Goal: Task Accomplishment & Management: Use online tool/utility

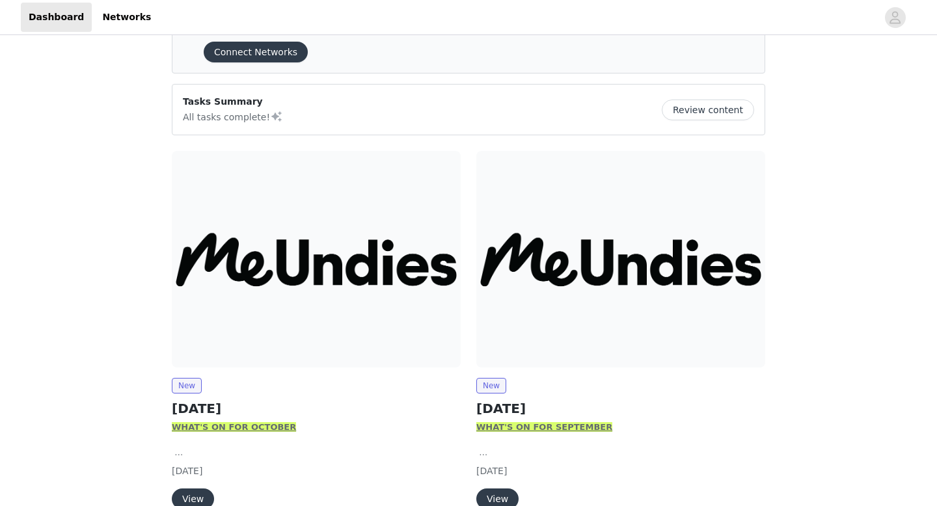
scroll to position [51, 0]
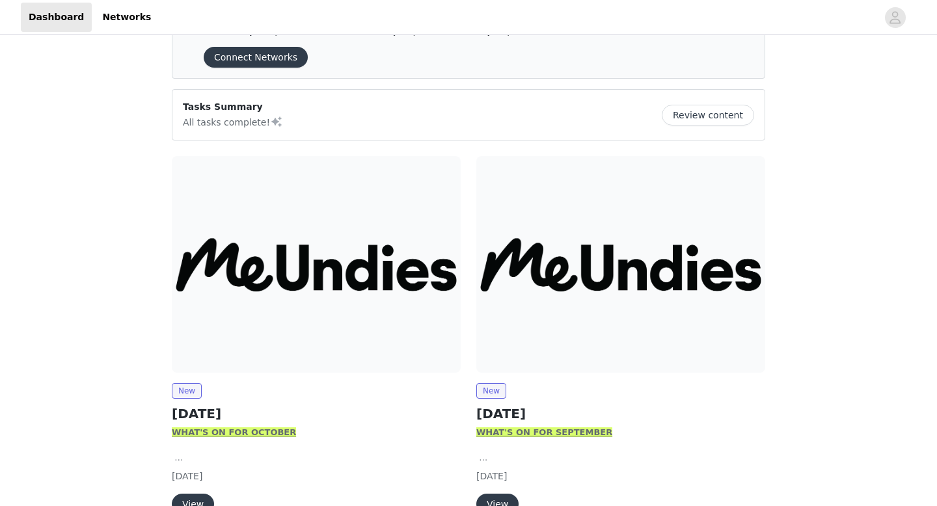
click at [356, 285] on img at bounding box center [316, 264] width 289 height 217
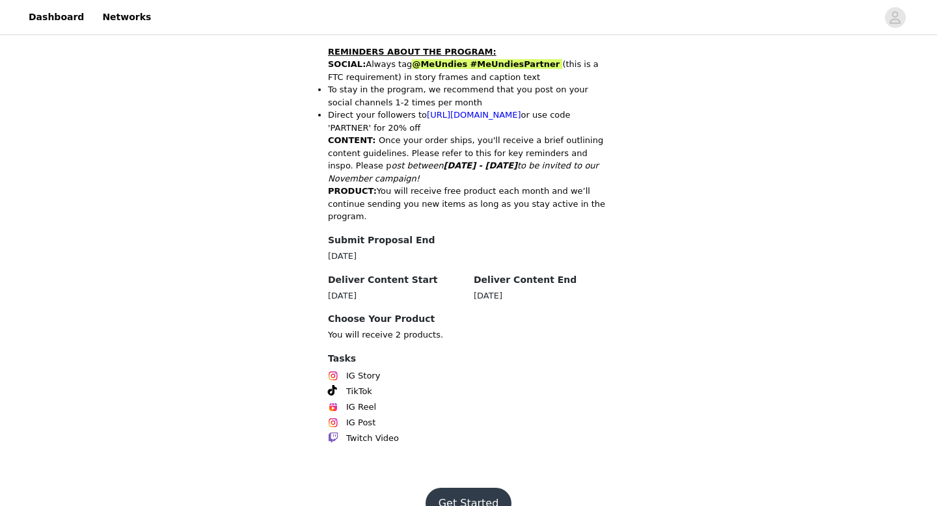
scroll to position [636, 0]
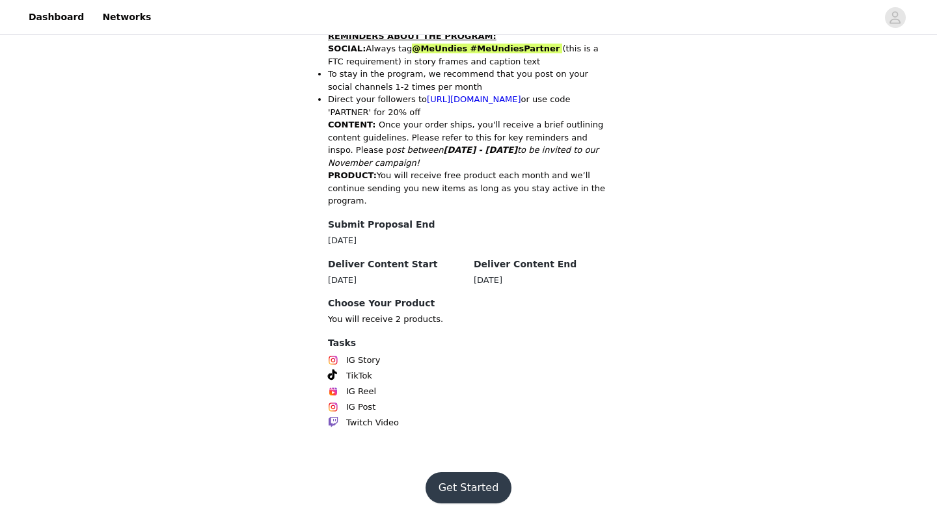
click at [479, 475] on button "Get Started" at bounding box center [468, 487] width 87 height 31
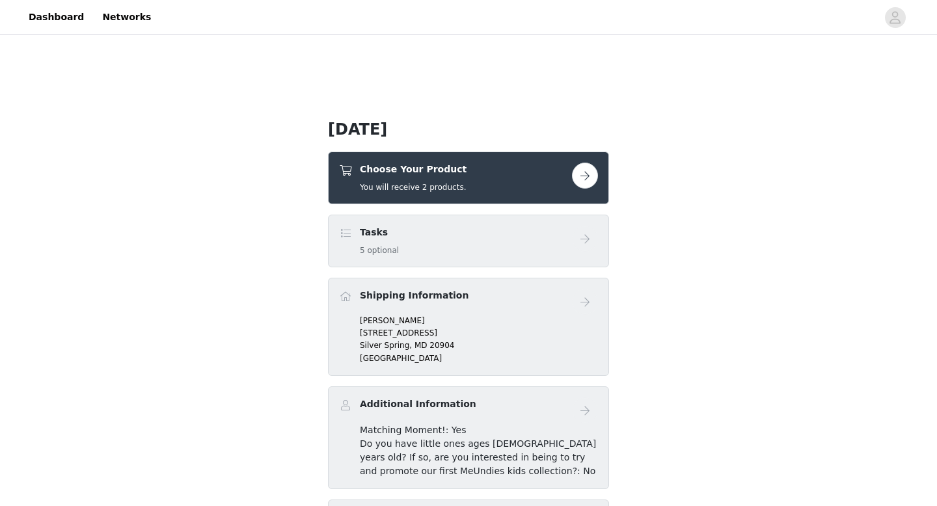
scroll to position [256, 0]
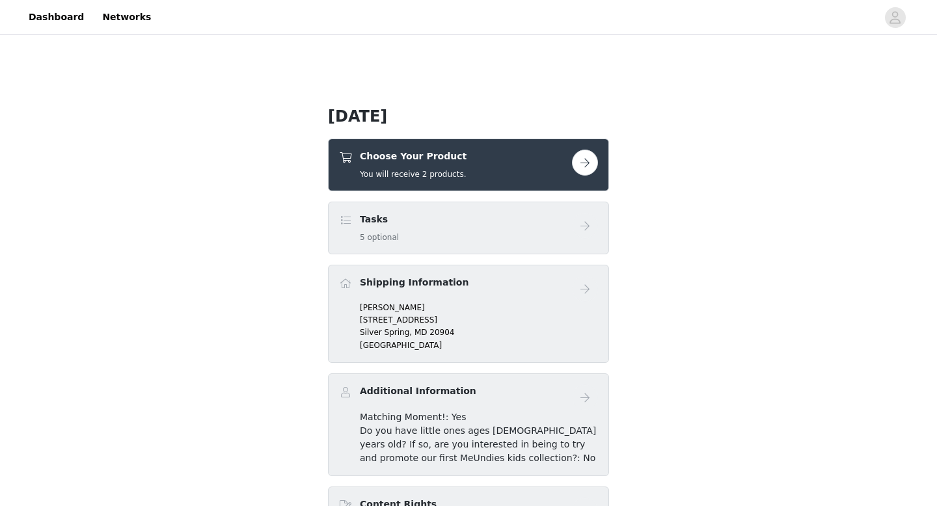
click at [587, 168] on button "button" at bounding box center [585, 163] width 26 height 26
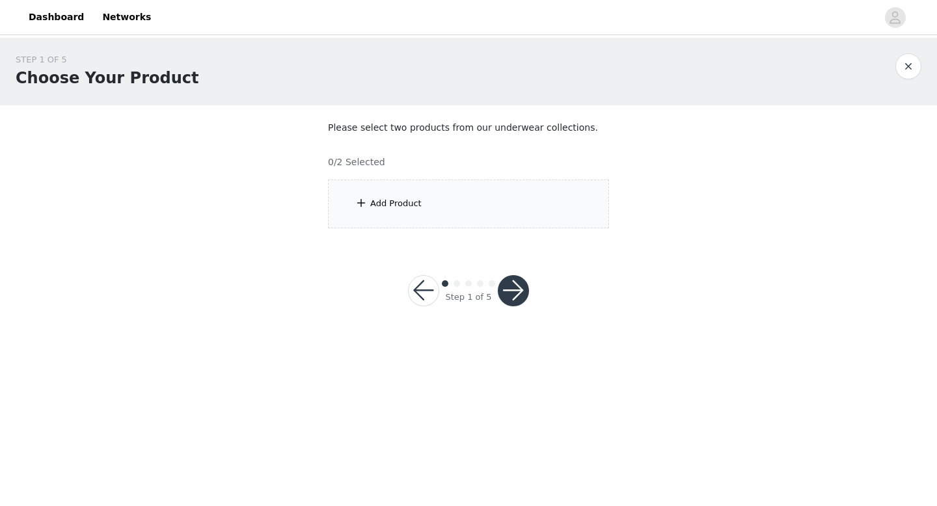
click at [509, 292] on button "button" at bounding box center [513, 290] width 31 height 31
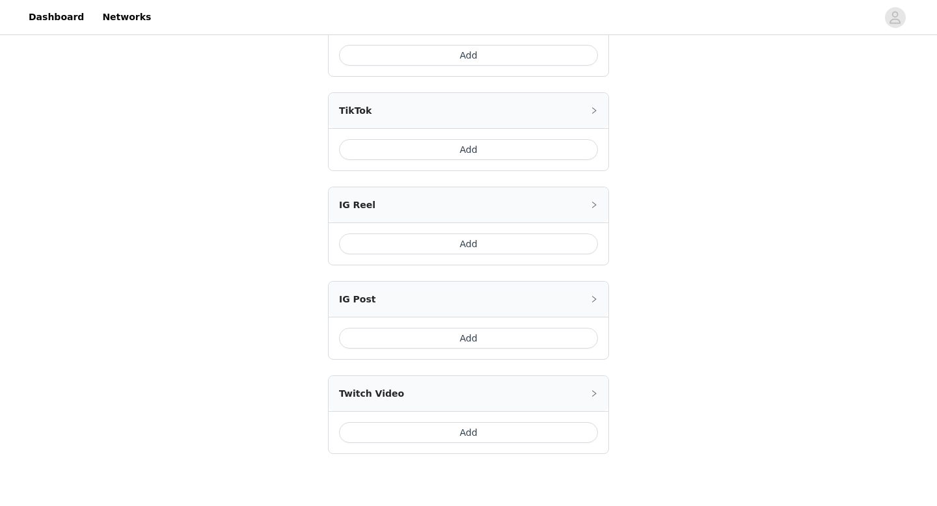
scroll to position [494, 0]
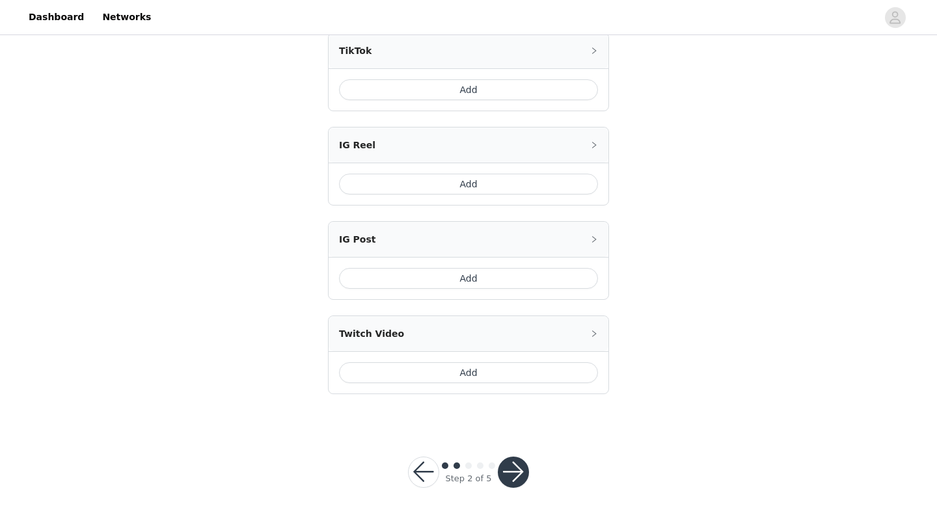
click at [422, 460] on button "button" at bounding box center [423, 472] width 31 height 31
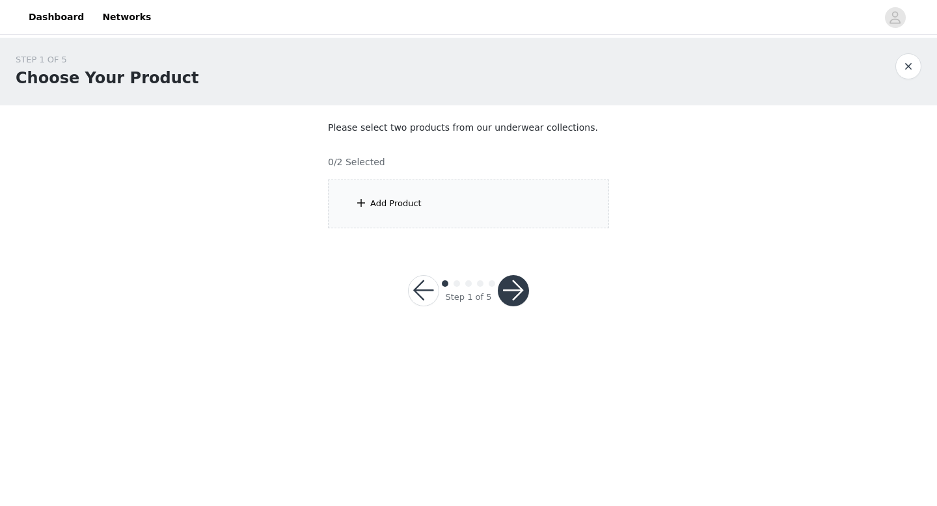
click at [425, 203] on div "Add Product" at bounding box center [468, 204] width 281 height 49
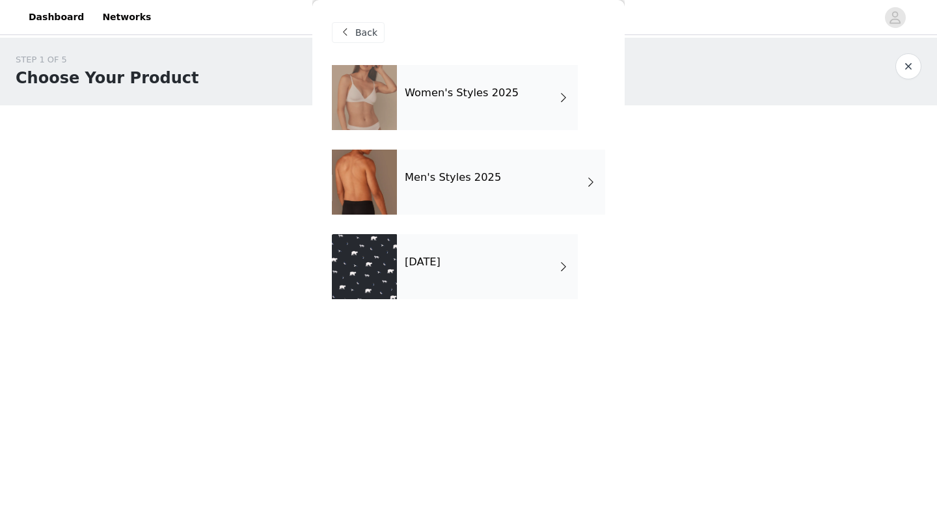
click at [465, 269] on div "[DATE]" at bounding box center [487, 266] width 181 height 65
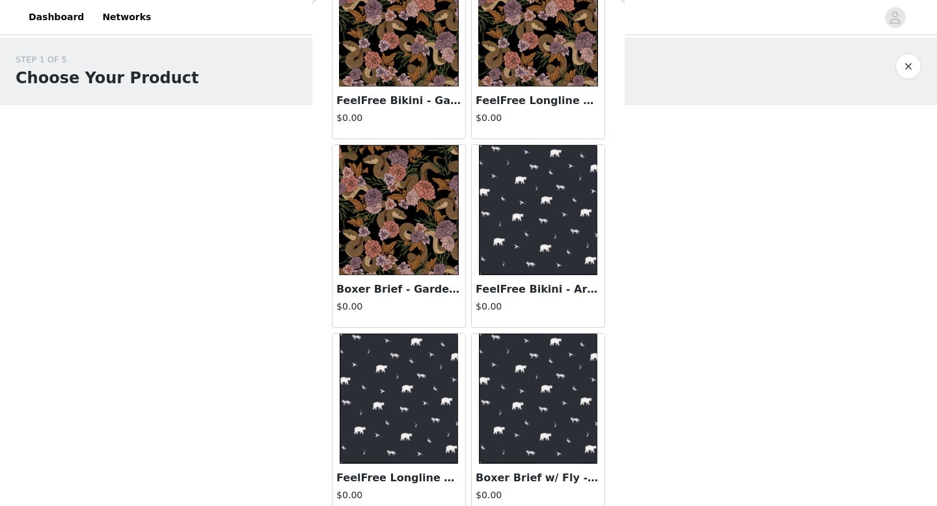
scroll to position [122, 0]
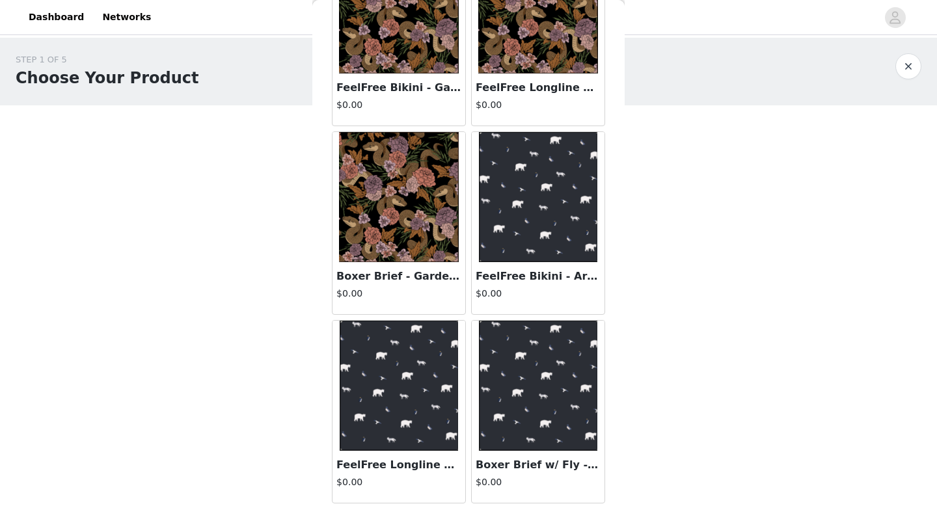
click at [536, 380] on img at bounding box center [538, 386] width 119 height 130
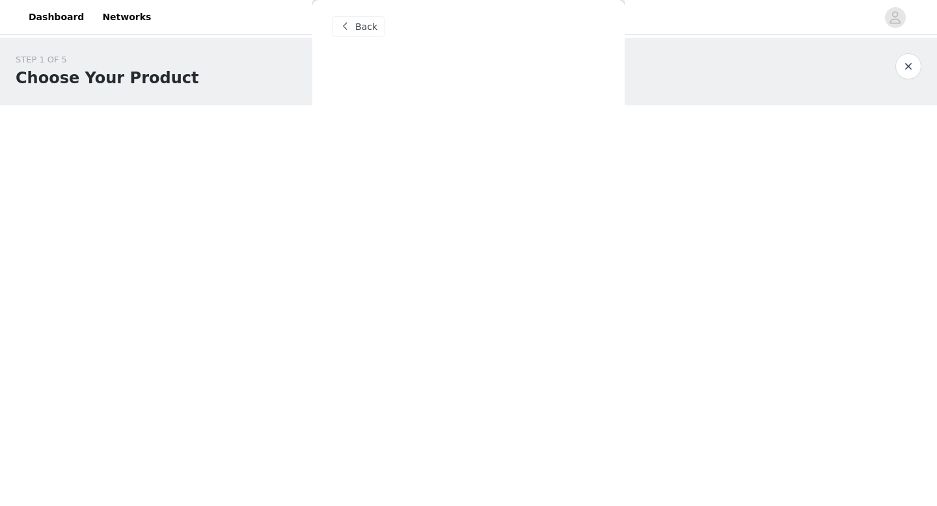
scroll to position [0, 0]
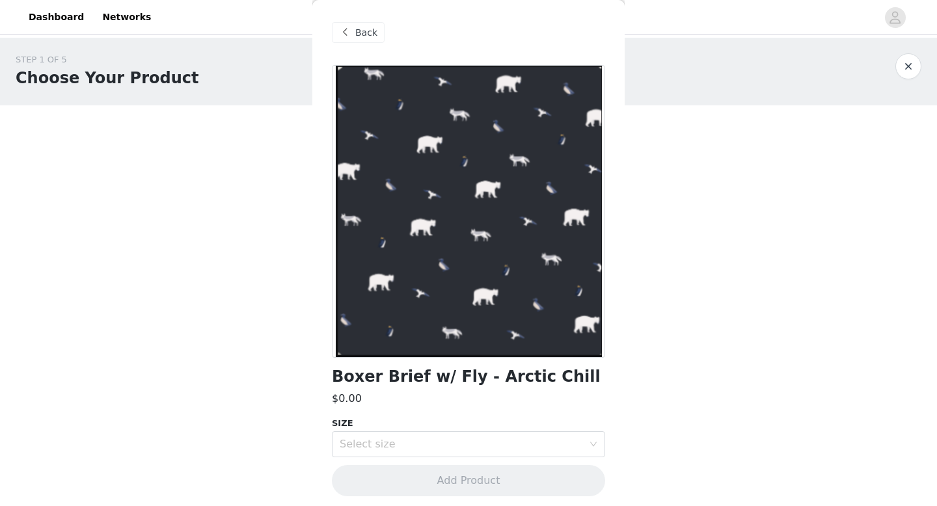
click at [373, 26] on span "Back" at bounding box center [366, 33] width 22 height 14
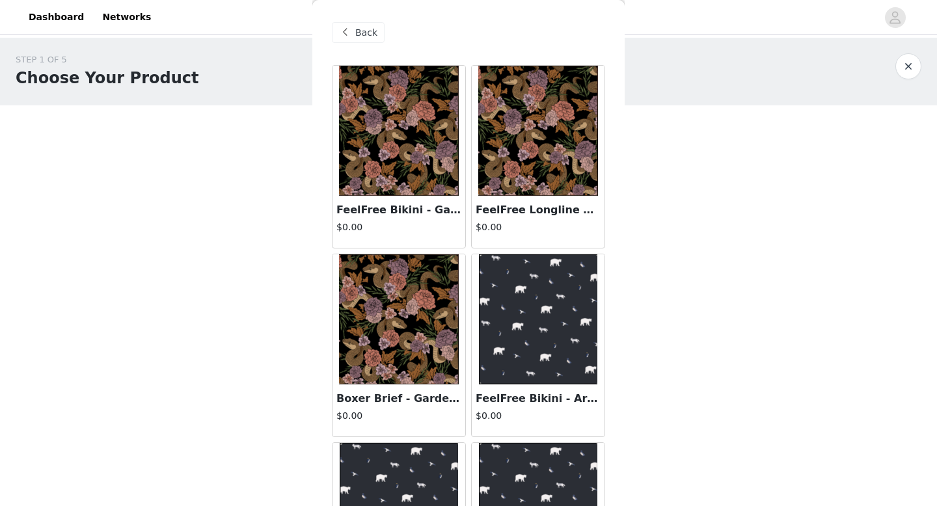
click at [371, 26] on span "Back" at bounding box center [366, 33] width 22 height 14
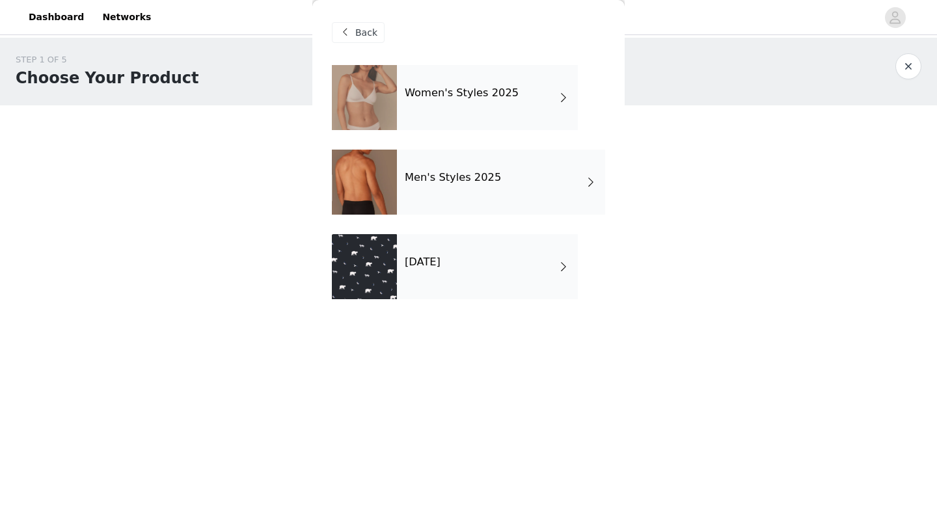
click at [470, 167] on div "Men's Styles 2025" at bounding box center [501, 182] width 208 height 65
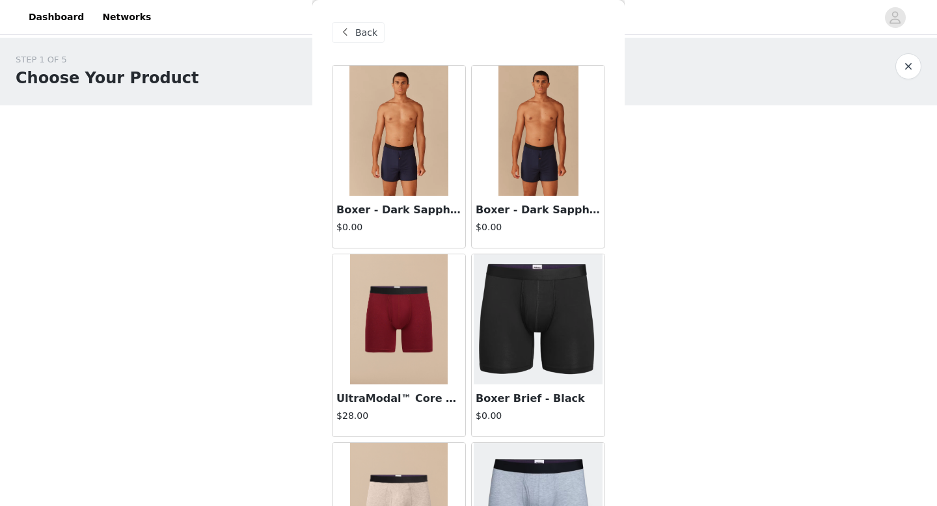
click at [367, 31] on span "Back" at bounding box center [366, 33] width 22 height 14
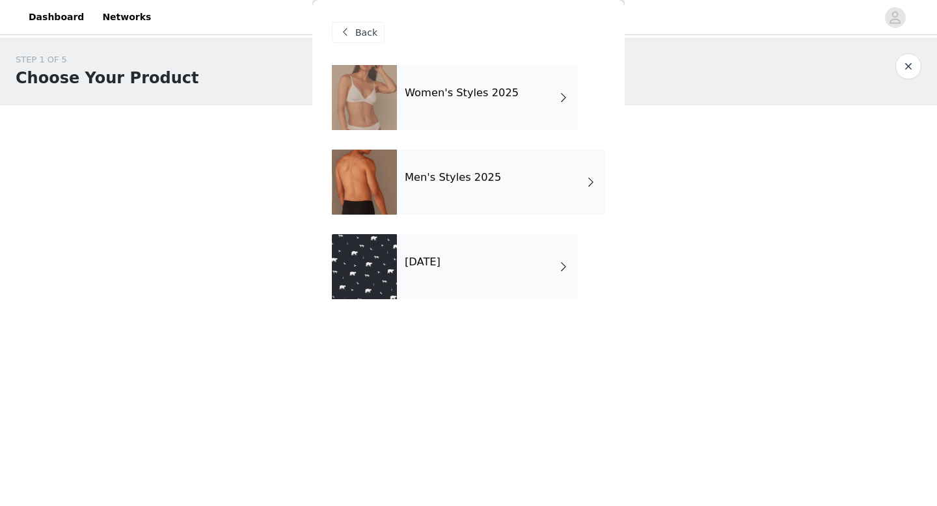
click at [479, 277] on div "[DATE]" at bounding box center [487, 266] width 181 height 65
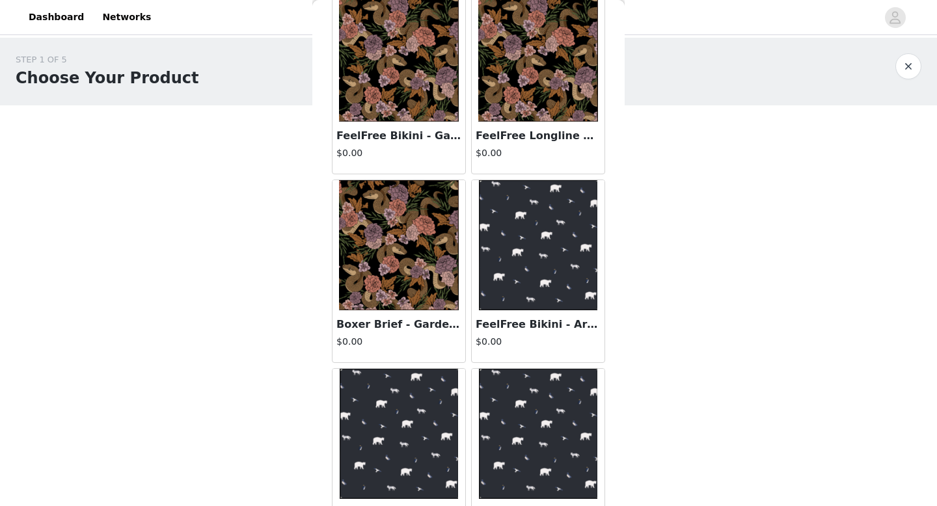
scroll to position [122, 0]
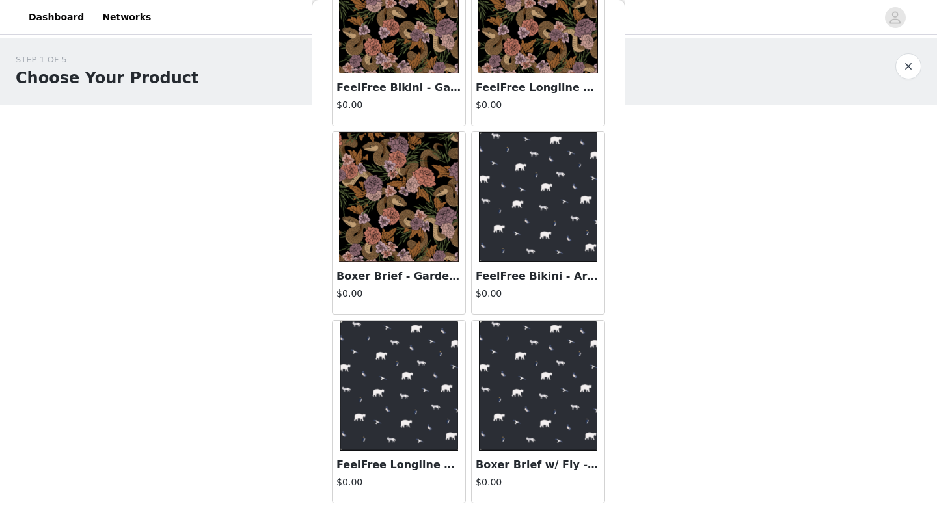
click at [531, 410] on img at bounding box center [538, 386] width 119 height 130
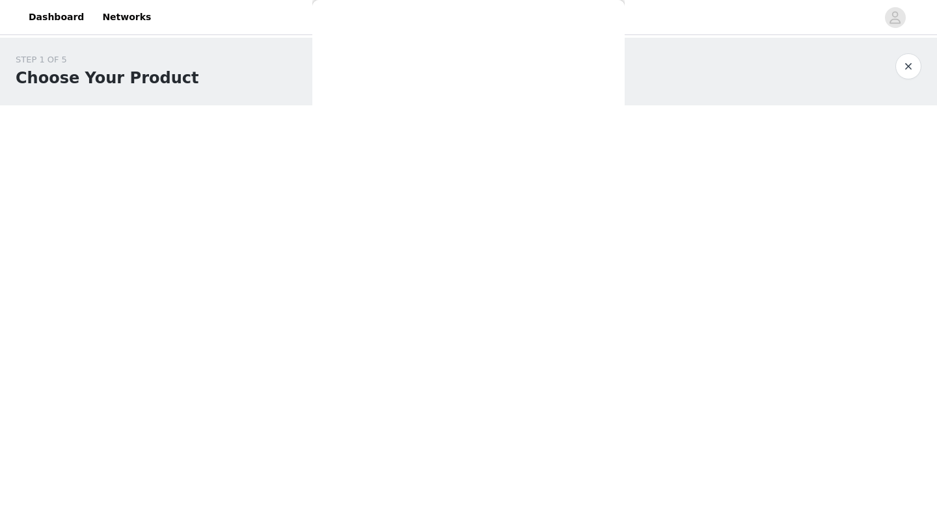
scroll to position [5, 0]
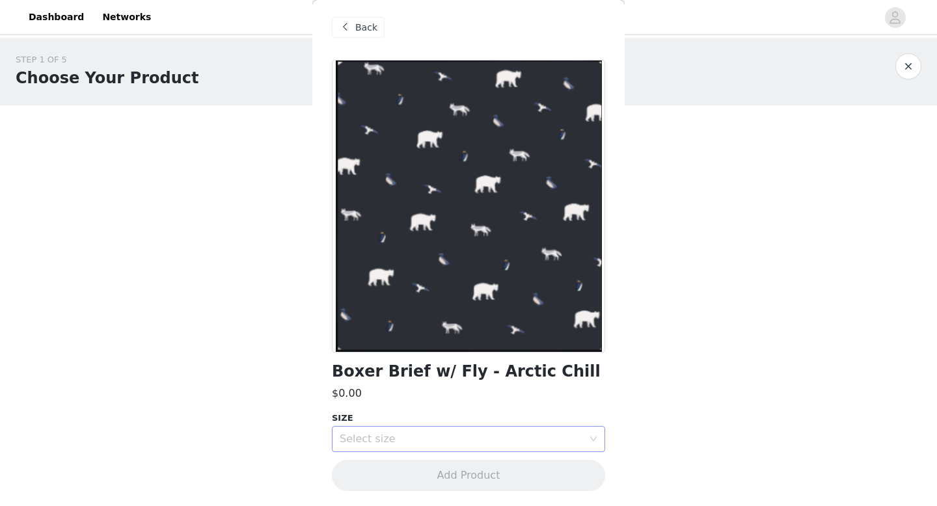
click at [550, 436] on div "Select size" at bounding box center [461, 439] width 243 height 13
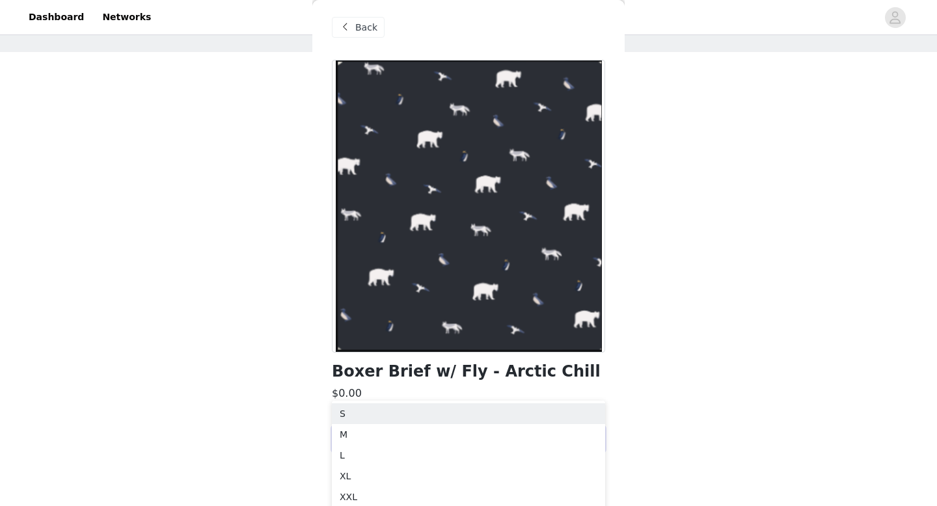
scroll to position [57, 0]
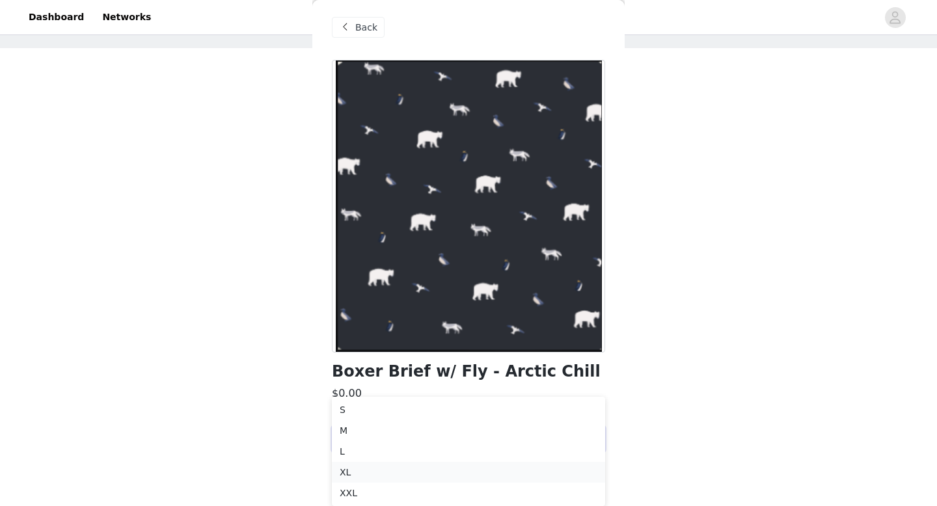
click at [460, 474] on li "XL" at bounding box center [468, 472] width 273 height 21
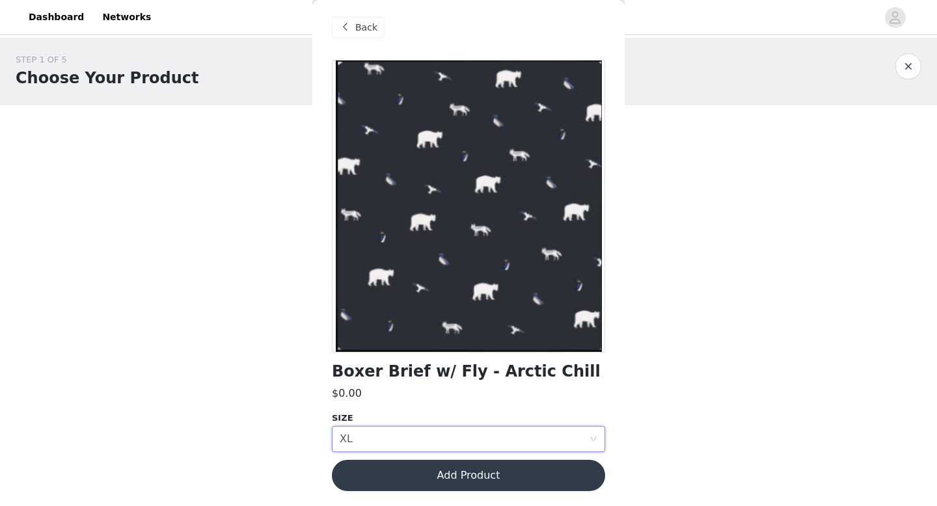
scroll to position [0, 0]
click at [485, 472] on button "Add Product" at bounding box center [468, 475] width 273 height 31
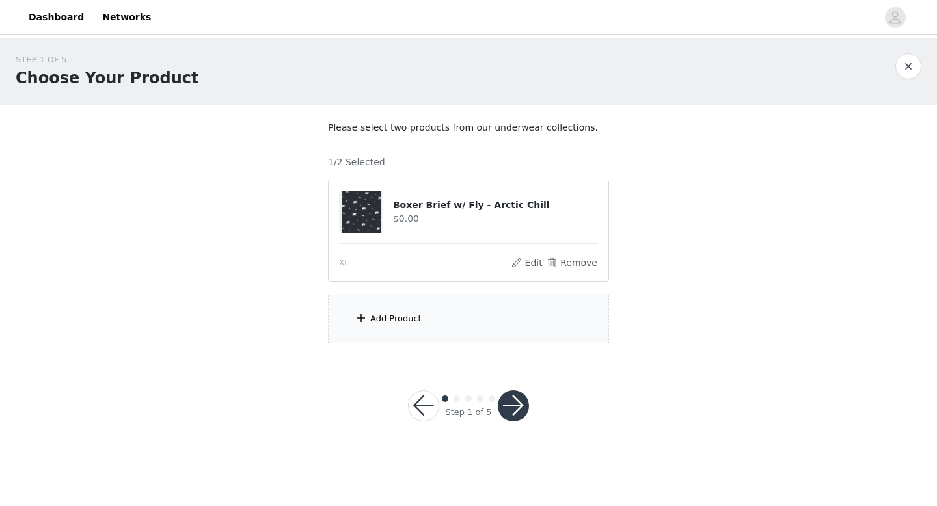
click at [406, 315] on div "Add Product" at bounding box center [395, 318] width 51 height 13
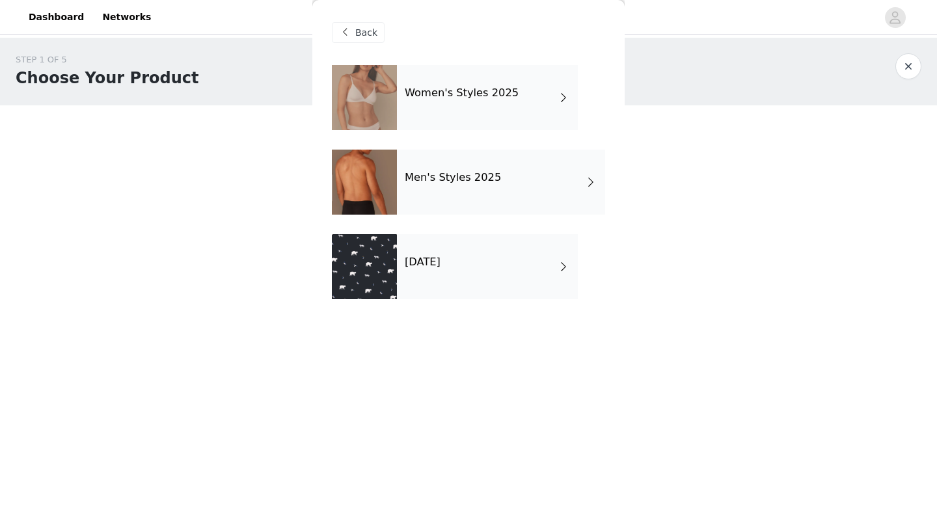
click at [455, 87] on h4 "Women's Styles 2025" at bounding box center [462, 93] width 114 height 12
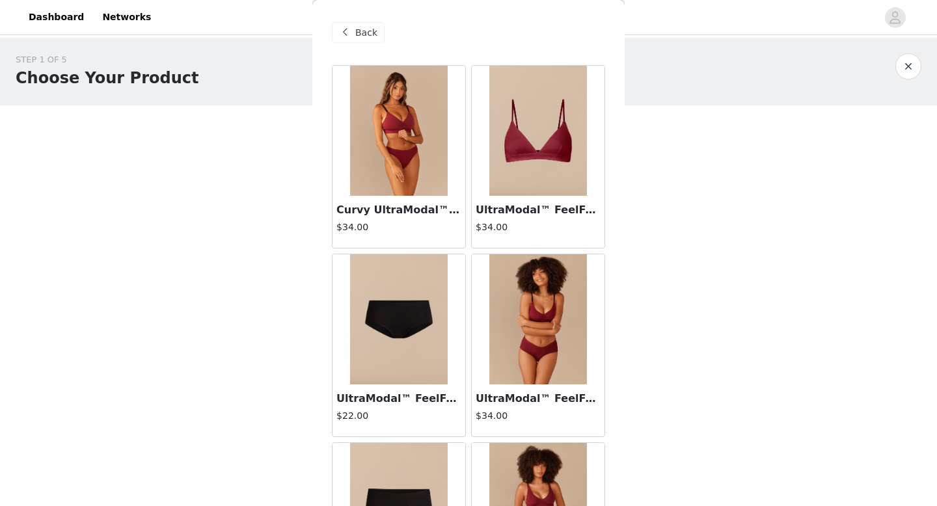
click at [367, 29] on span "Back" at bounding box center [366, 33] width 22 height 14
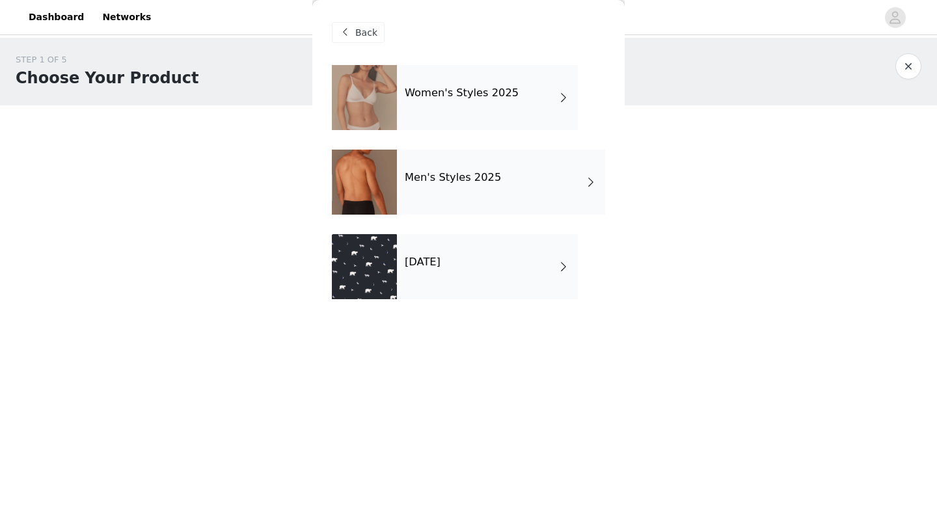
click at [477, 202] on div "Men's Styles 2025" at bounding box center [501, 182] width 208 height 65
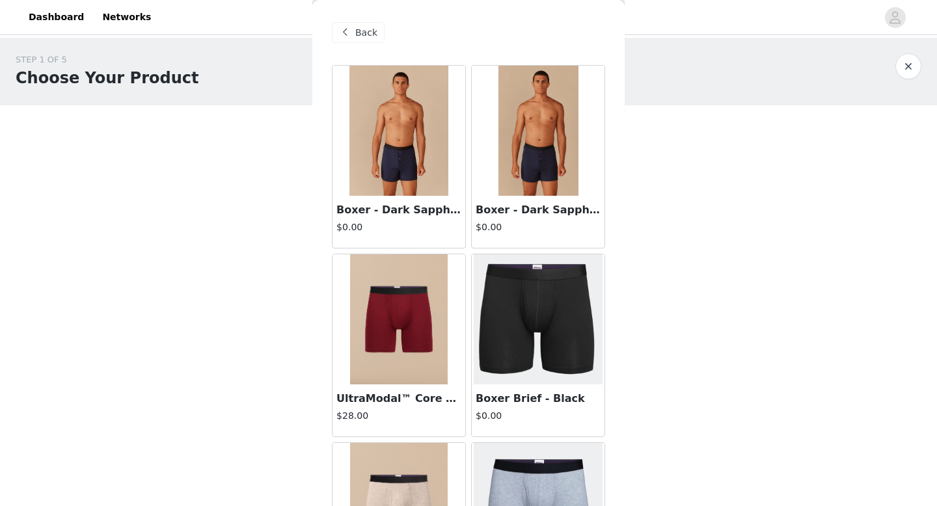
click at [364, 38] on span "Back" at bounding box center [366, 33] width 22 height 14
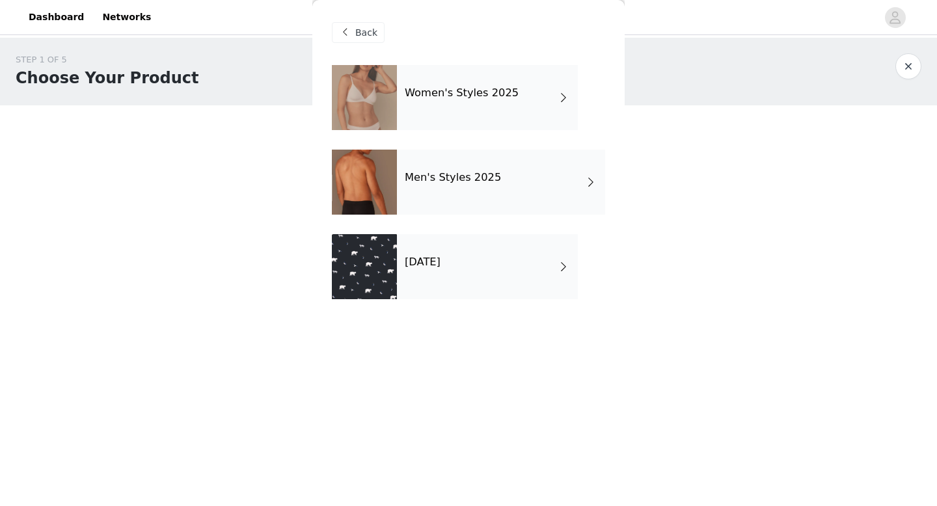
click at [472, 276] on div "[DATE]" at bounding box center [487, 266] width 181 height 65
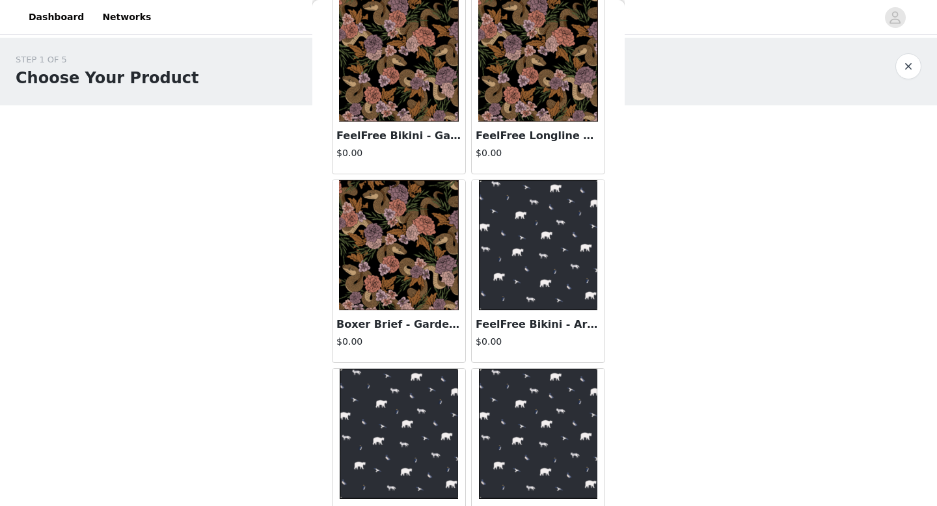
scroll to position [122, 0]
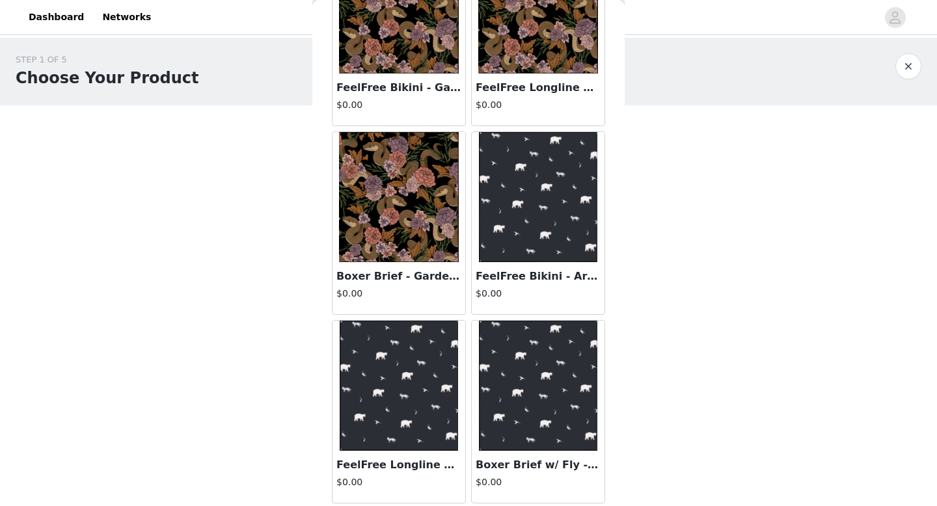
click at [535, 250] on img at bounding box center [538, 197] width 119 height 130
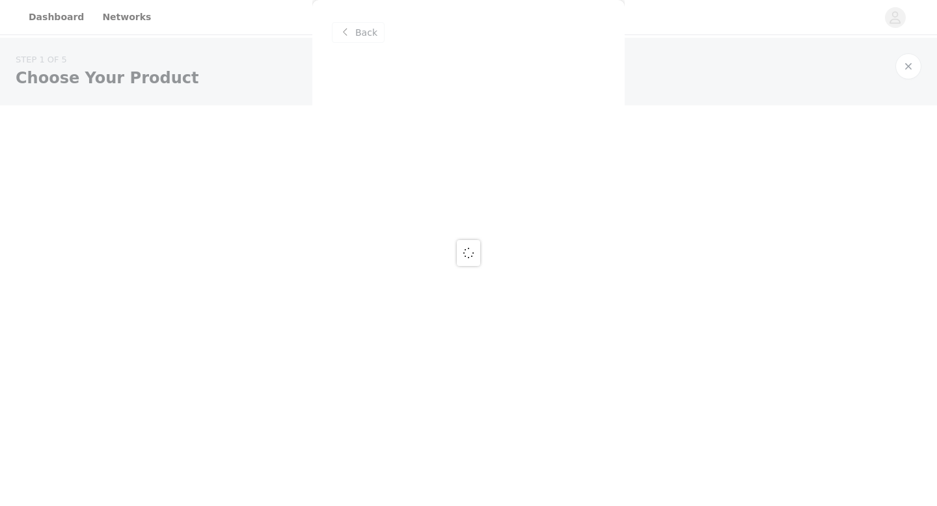
scroll to position [0, 0]
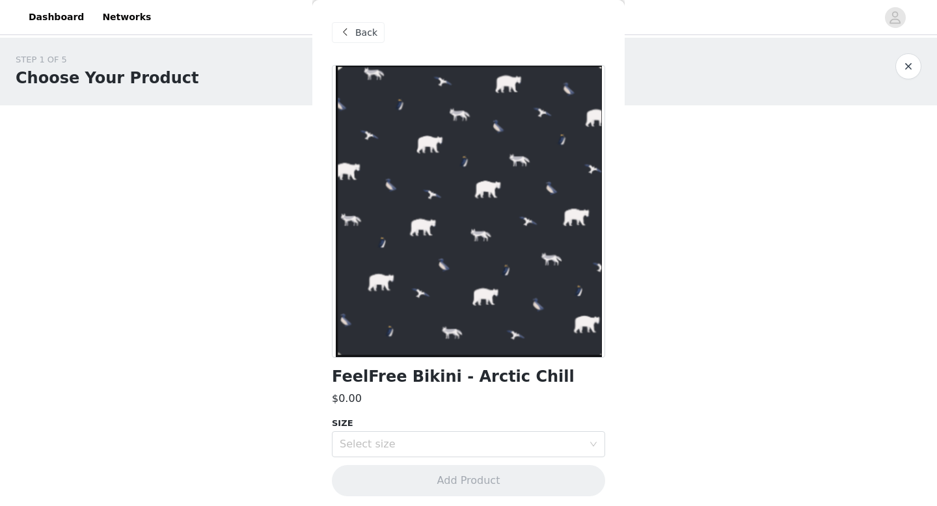
click at [361, 35] on span "Back" at bounding box center [366, 33] width 22 height 14
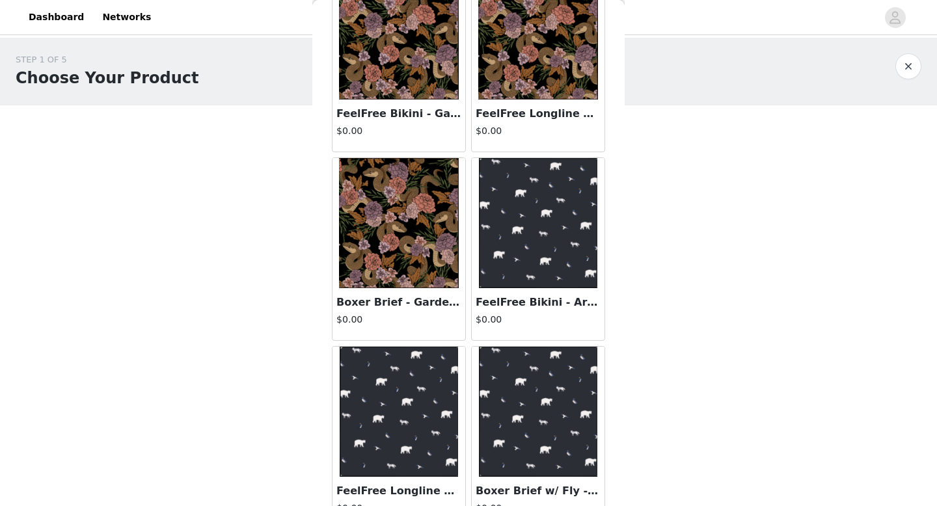
scroll to position [122, 0]
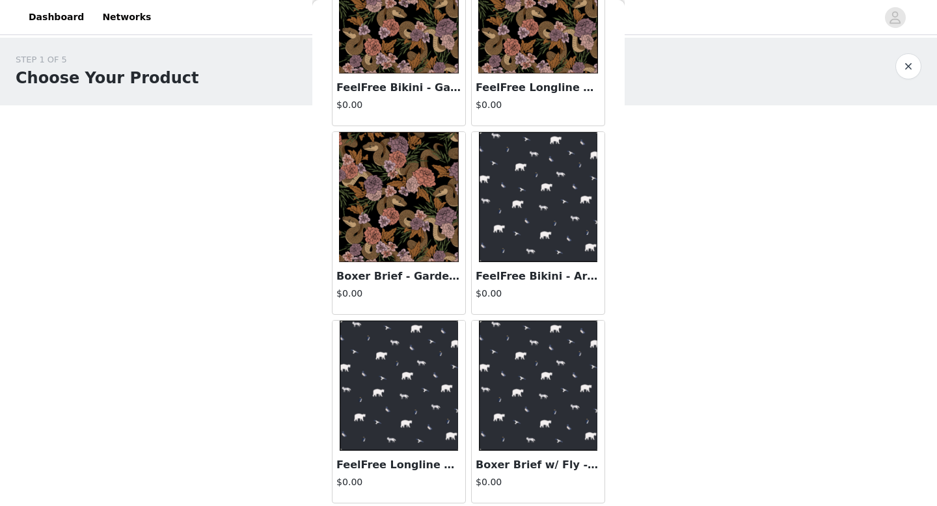
click at [426, 404] on img at bounding box center [399, 386] width 119 height 130
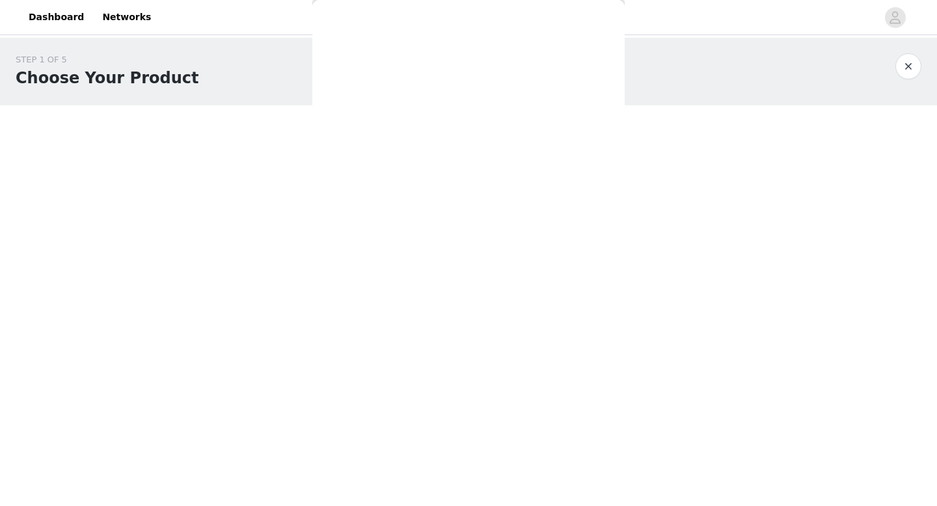
scroll to position [23, 0]
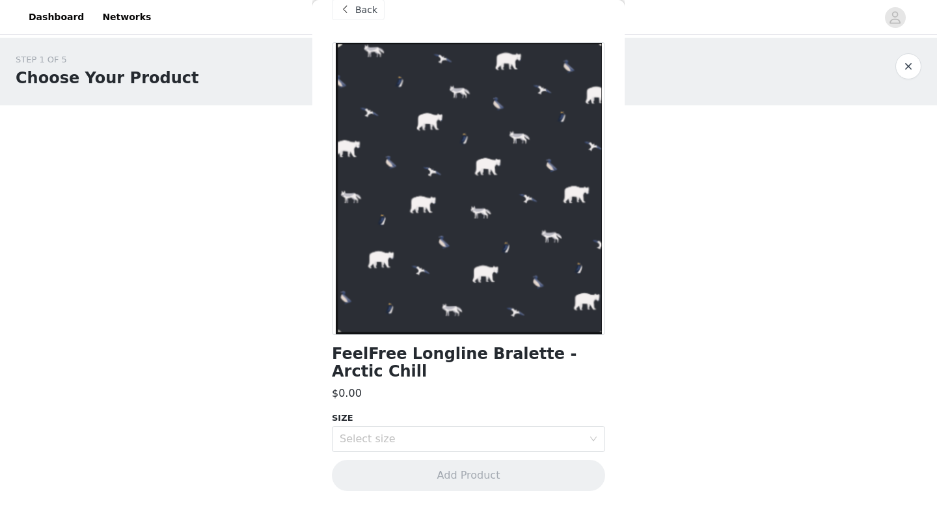
click at [358, 12] on span "Back" at bounding box center [366, 10] width 22 height 14
